Goal: Transaction & Acquisition: Download file/media

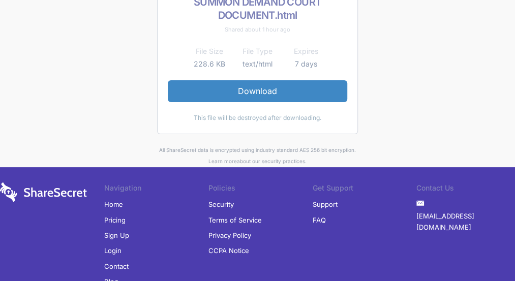
scroll to position [78, 0]
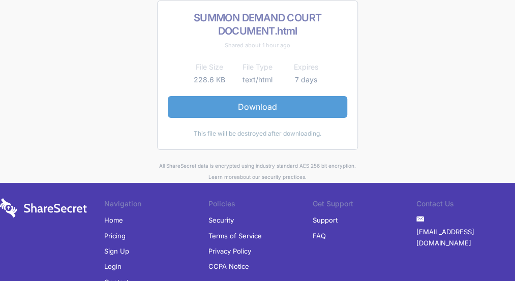
click at [267, 108] on link "Download" at bounding box center [258, 106] width 180 height 21
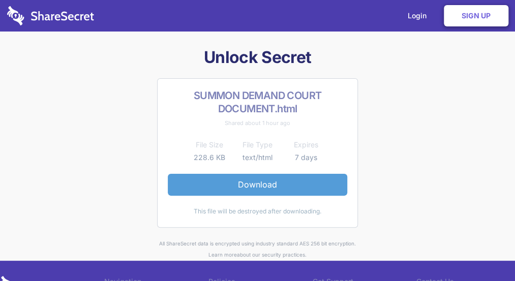
click at [284, 185] on link "Download" at bounding box center [258, 184] width 180 height 21
